Goal: Task Accomplishment & Management: Use online tool/utility

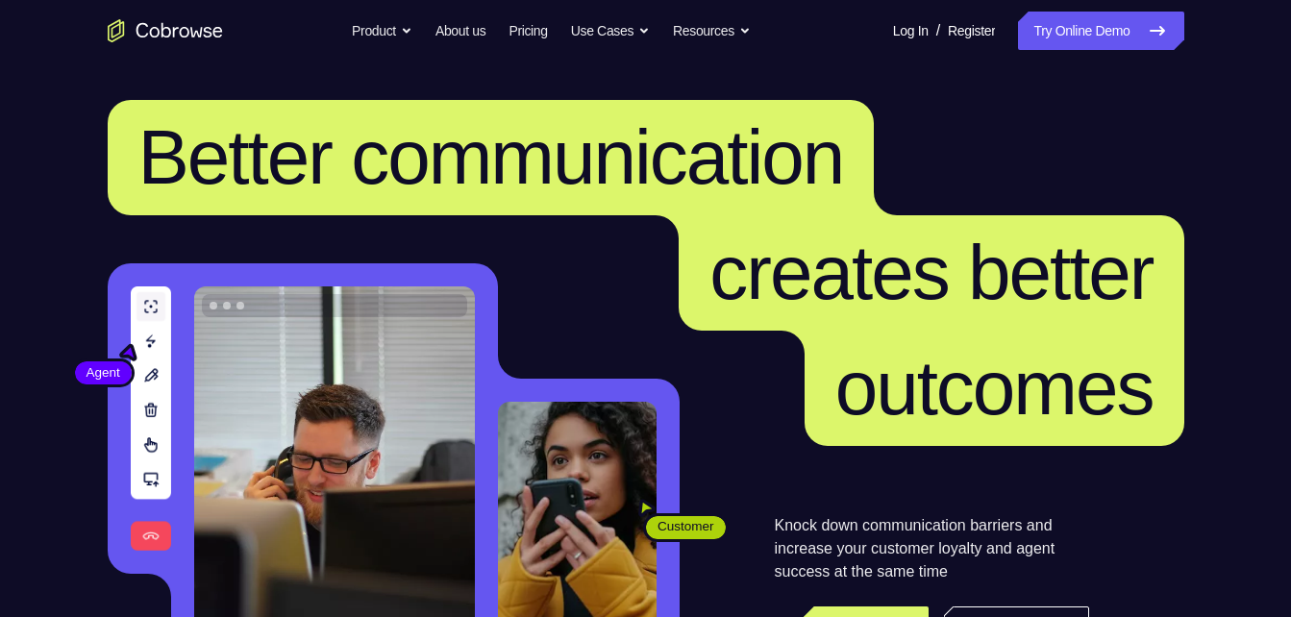
drag, startPoint x: 1045, startPoint y: 20, endPoint x: 1007, endPoint y: 13, distance: 39.1
click at [1045, 20] on link "Try Online Demo" at bounding box center [1100, 31] width 165 height 38
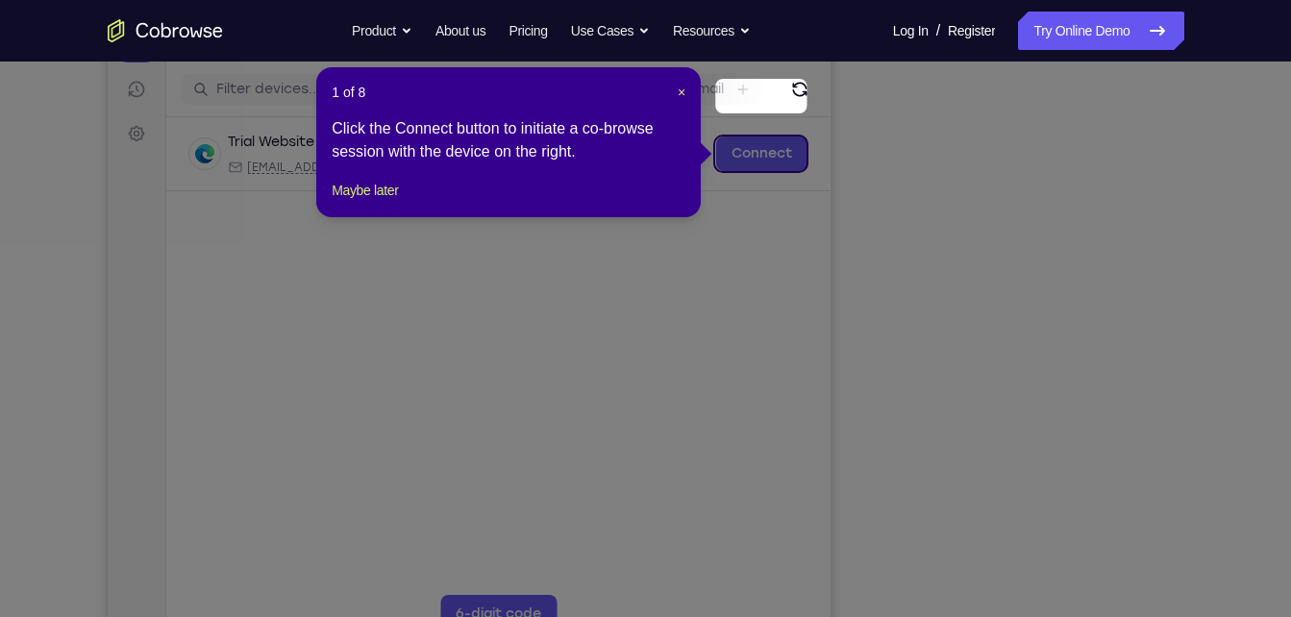
scroll to position [232, 0]
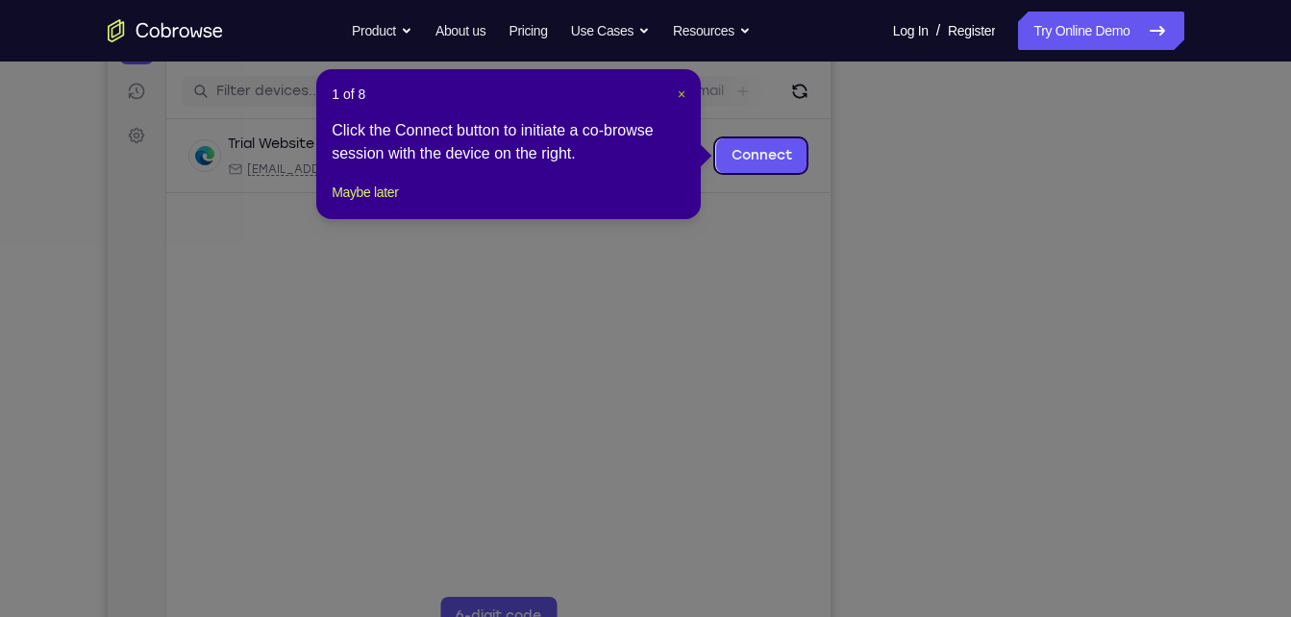
click at [681, 91] on span "×" at bounding box center [682, 94] width 8 height 15
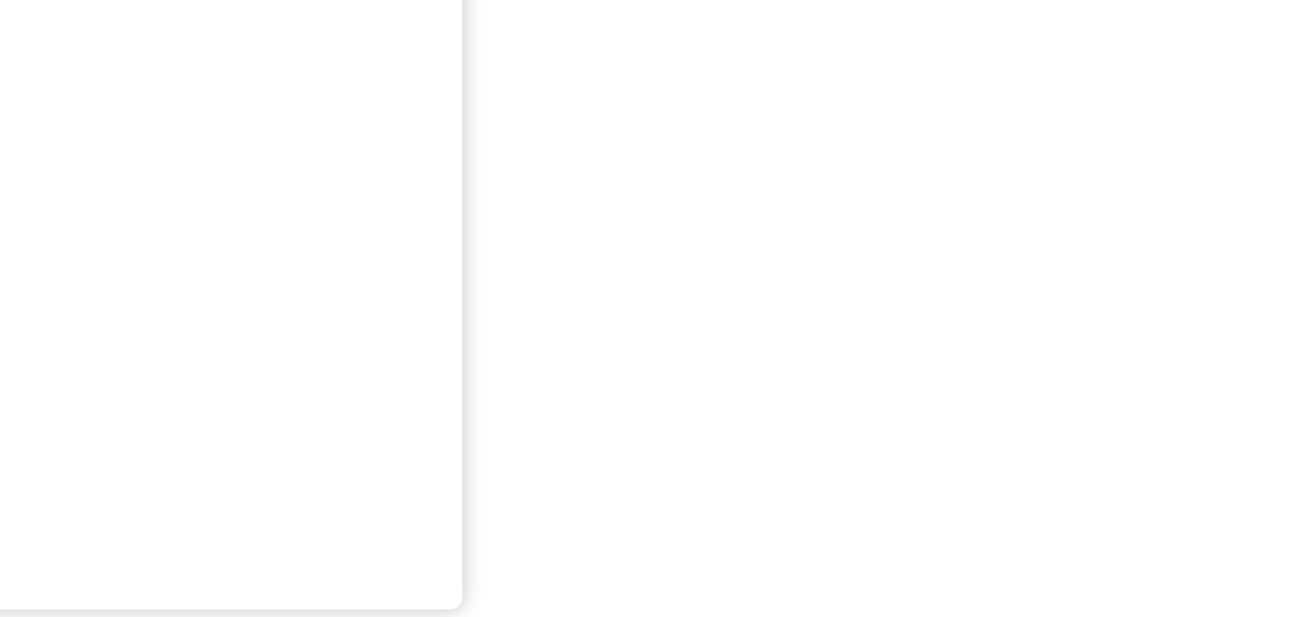
scroll to position [288, 0]
